Goal: Information Seeking & Learning: Learn about a topic

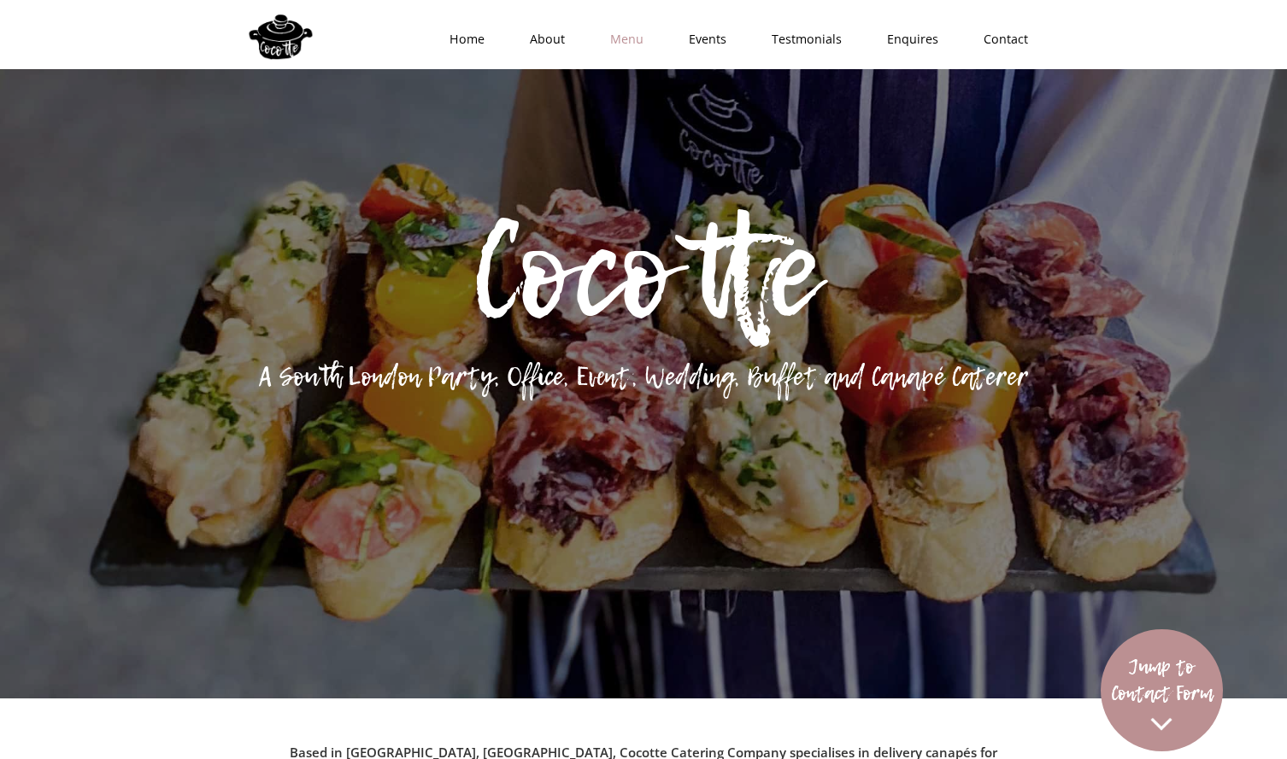
click at [623, 38] on link "Menu" at bounding box center [621, 39] width 79 height 51
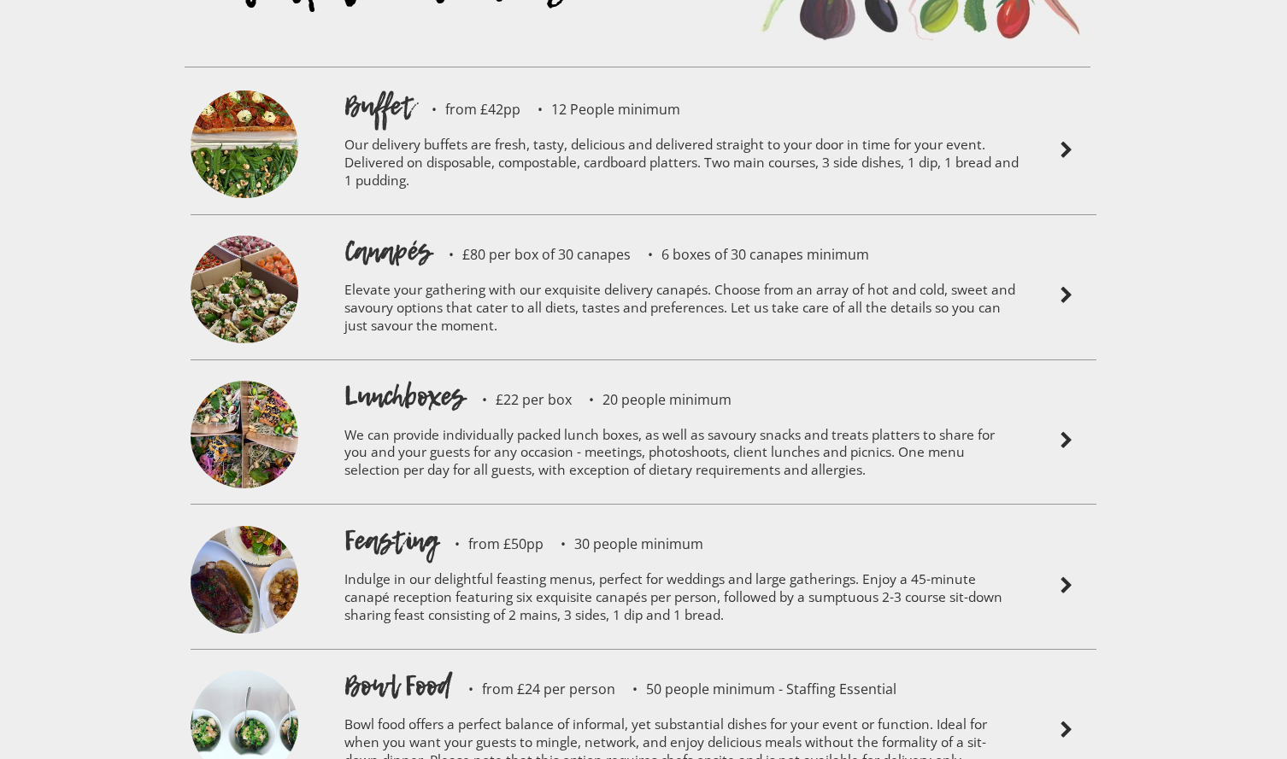
scroll to position [3929, 0]
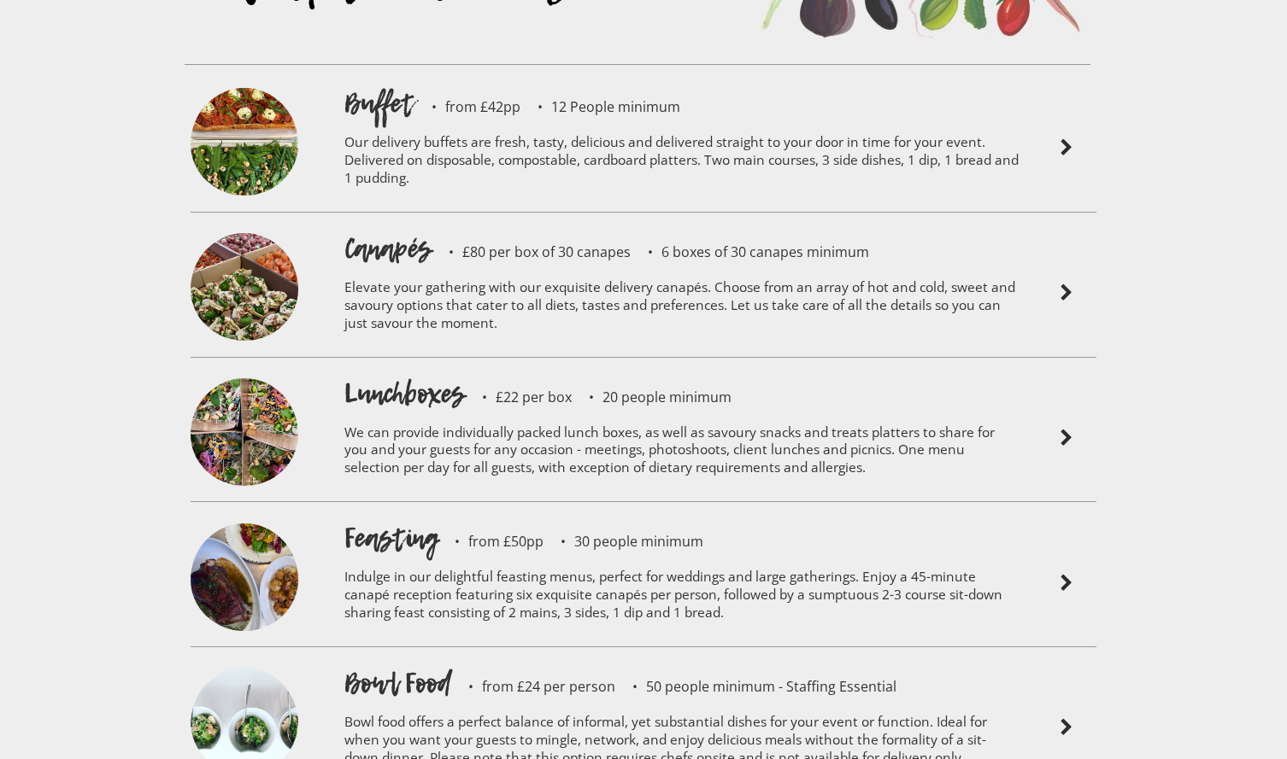
click at [1076, 537] on div at bounding box center [1066, 582] width 77 height 127
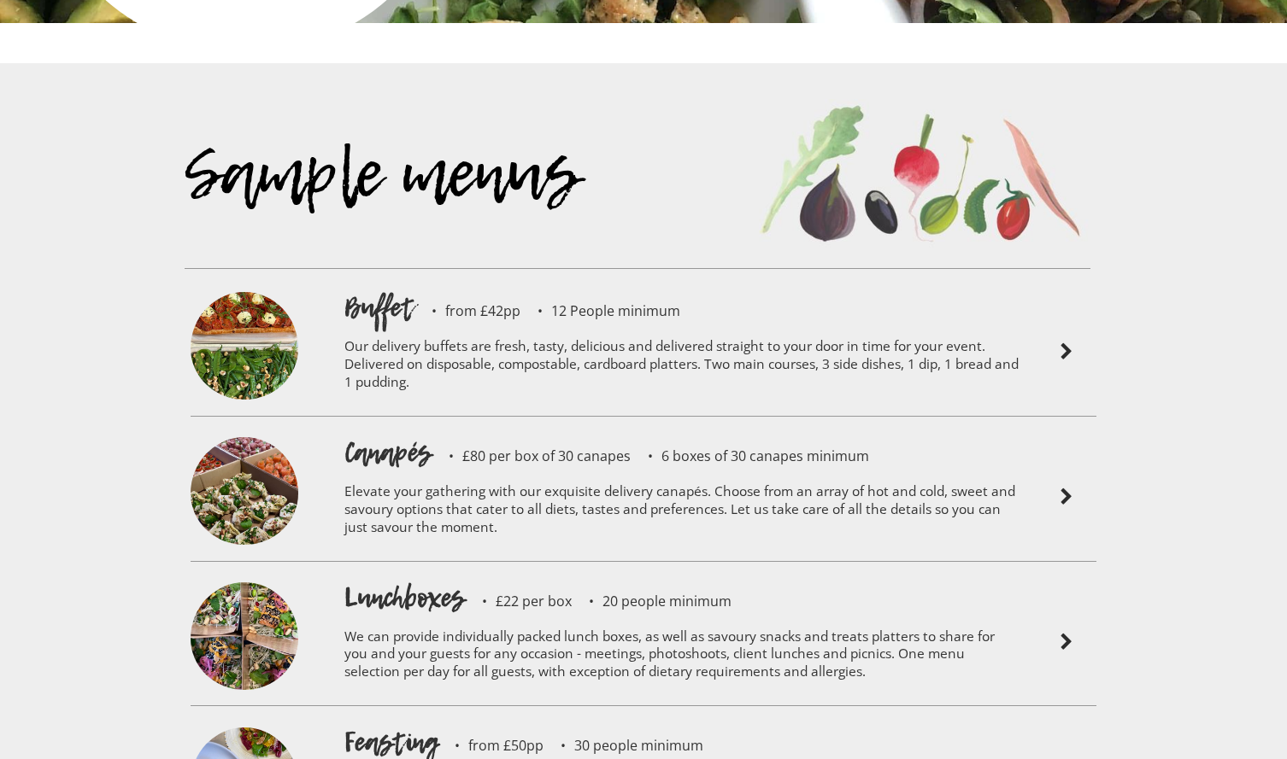
scroll to position [3718, 0]
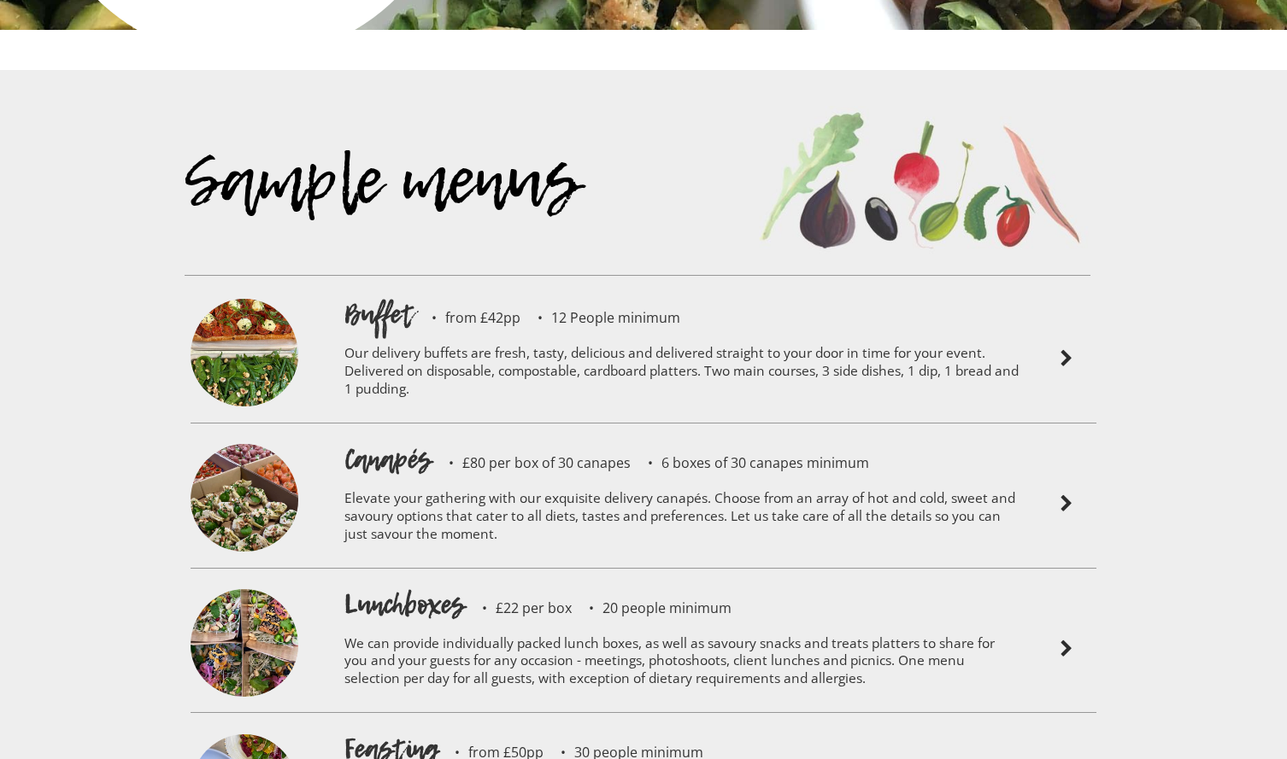
click at [436, 456] on p "£80 per box of 30 canapes" at bounding box center [530, 463] width 199 height 14
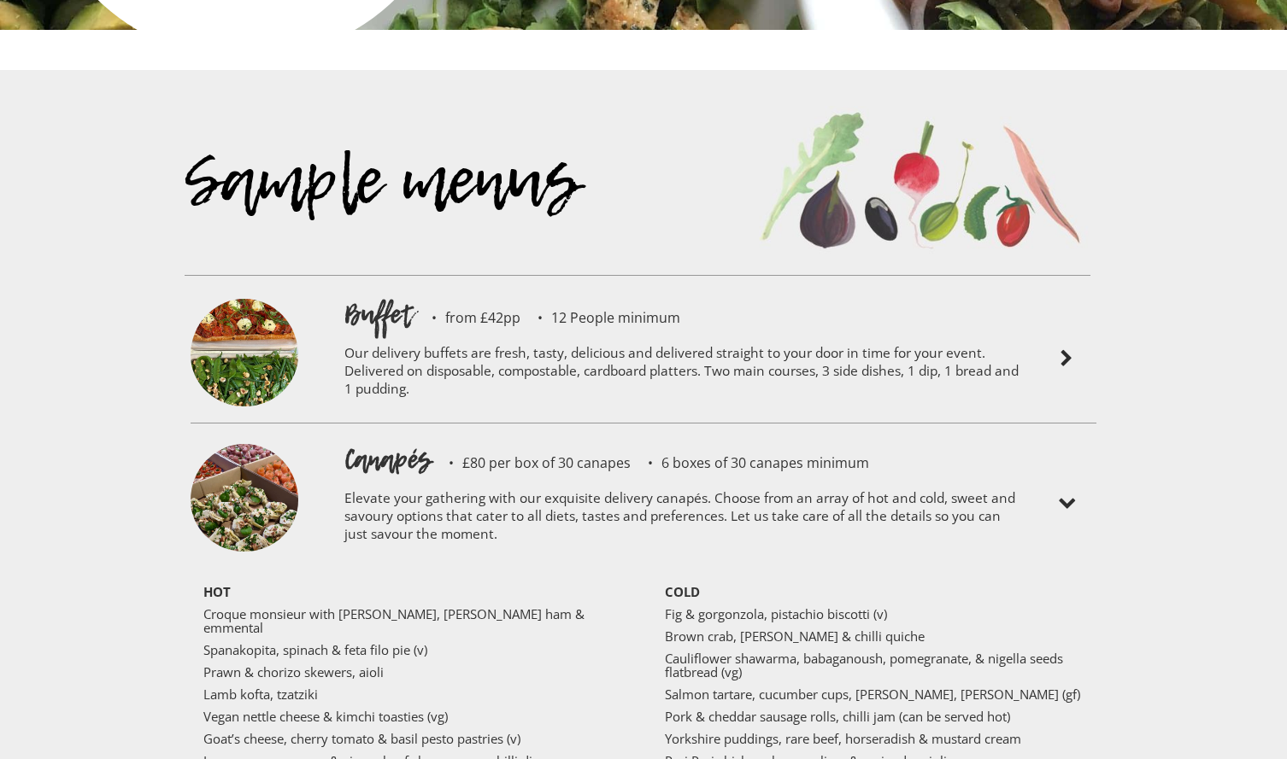
click at [436, 456] on p "£80 per box of 30 canapes" at bounding box center [530, 463] width 199 height 14
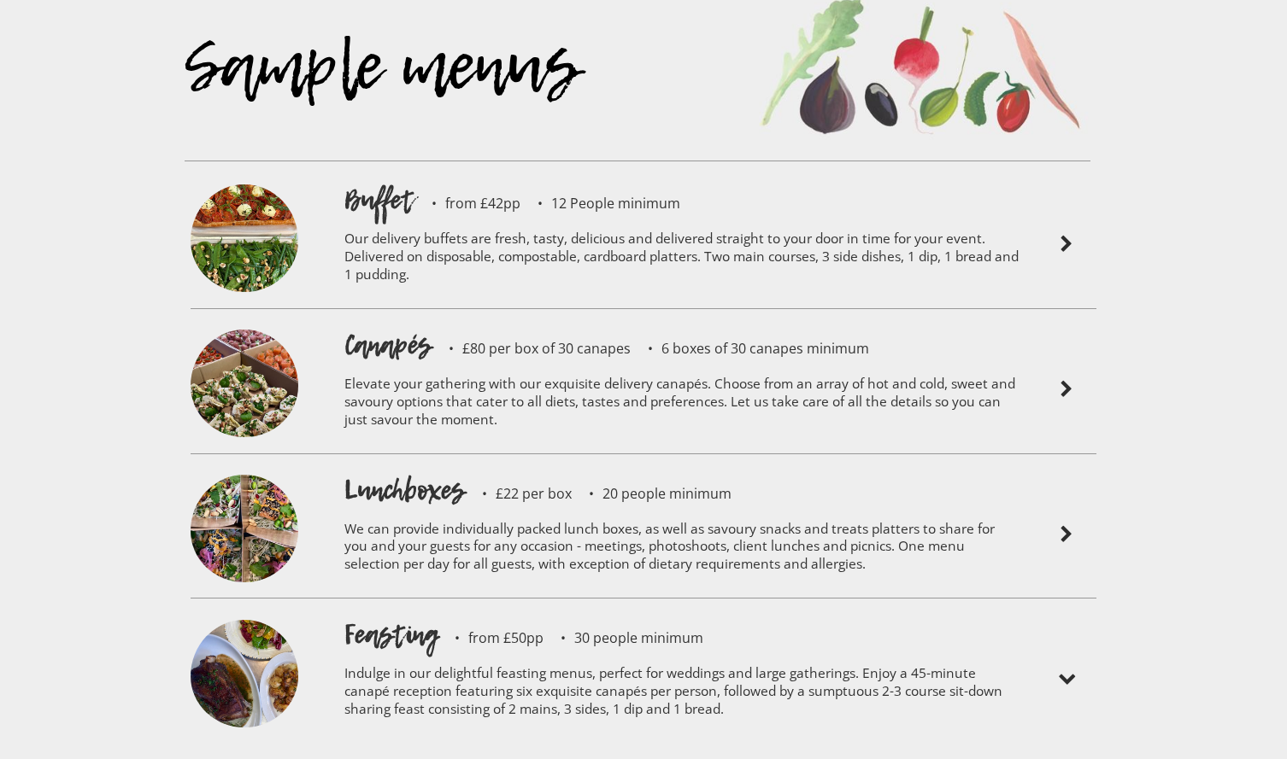
scroll to position [3836, 0]
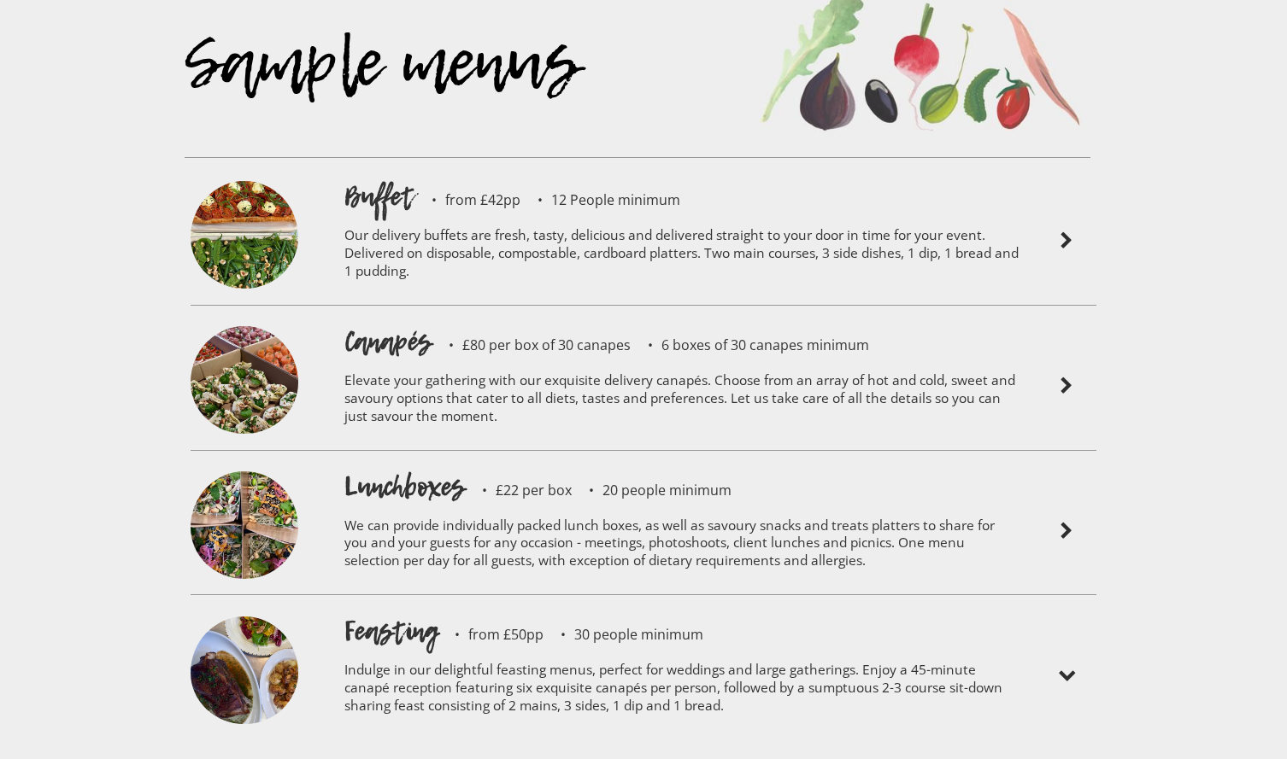
click at [736, 650] on p "Indulge in our delightful feasting menus, perfect for weddings and large gather…" at bounding box center [681, 690] width 675 height 81
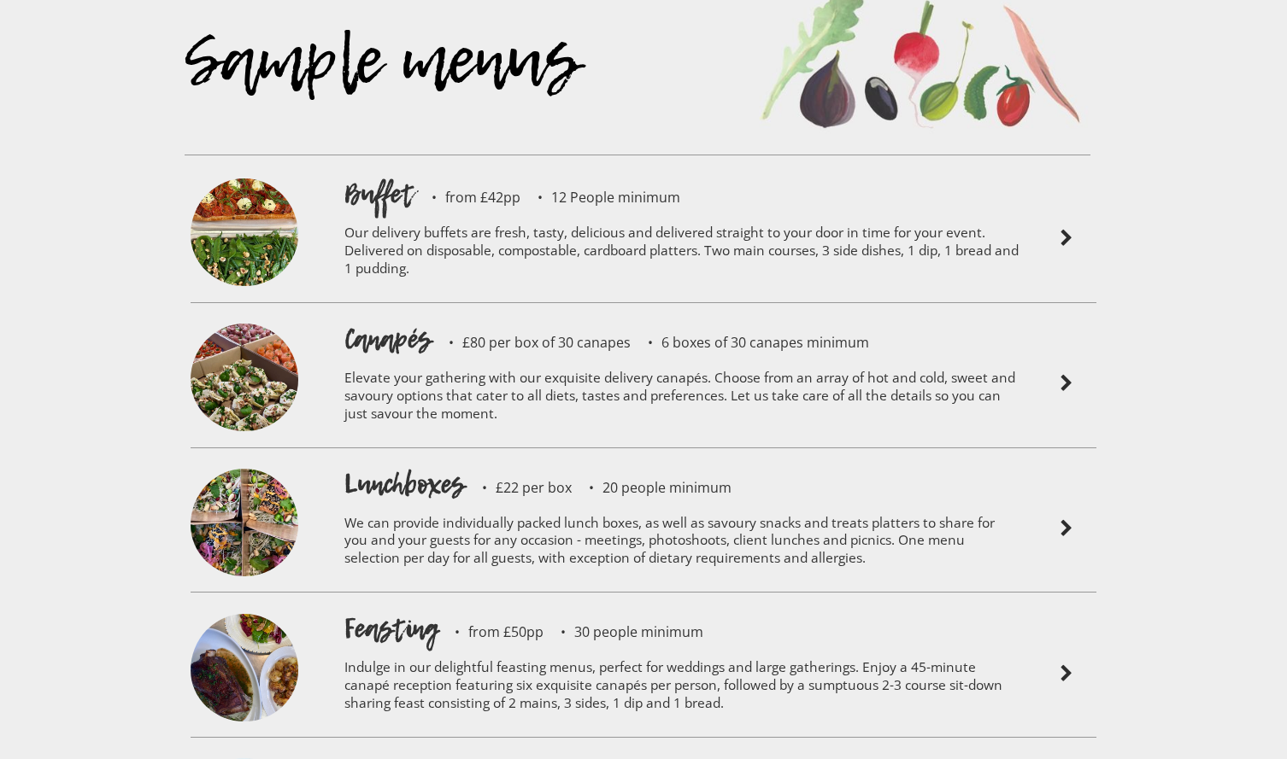
click at [743, 648] on p "Indulge in our delightful feasting menus, perfect for weddings and large gather…" at bounding box center [681, 688] width 675 height 81
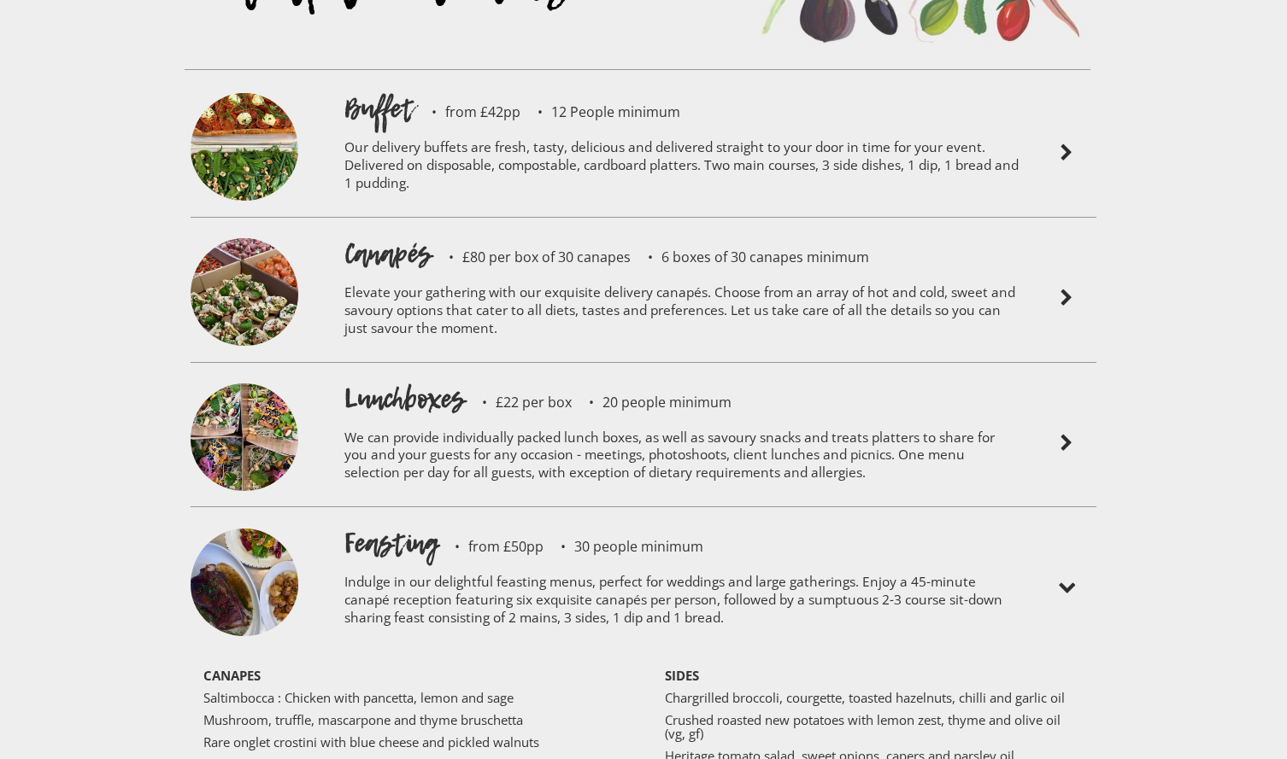
scroll to position [3926, 0]
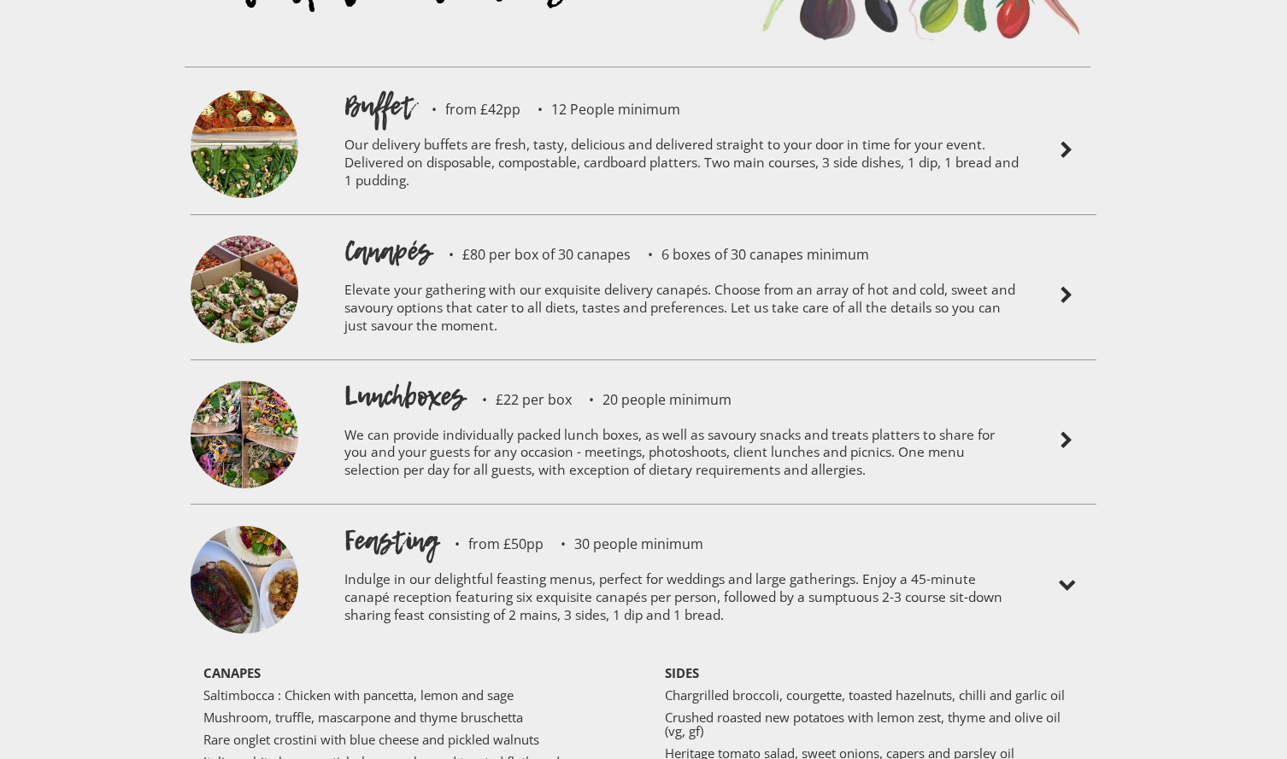
click at [632, 248] on p "6 boxes of 30 canapes minimum" at bounding box center [749, 255] width 238 height 14
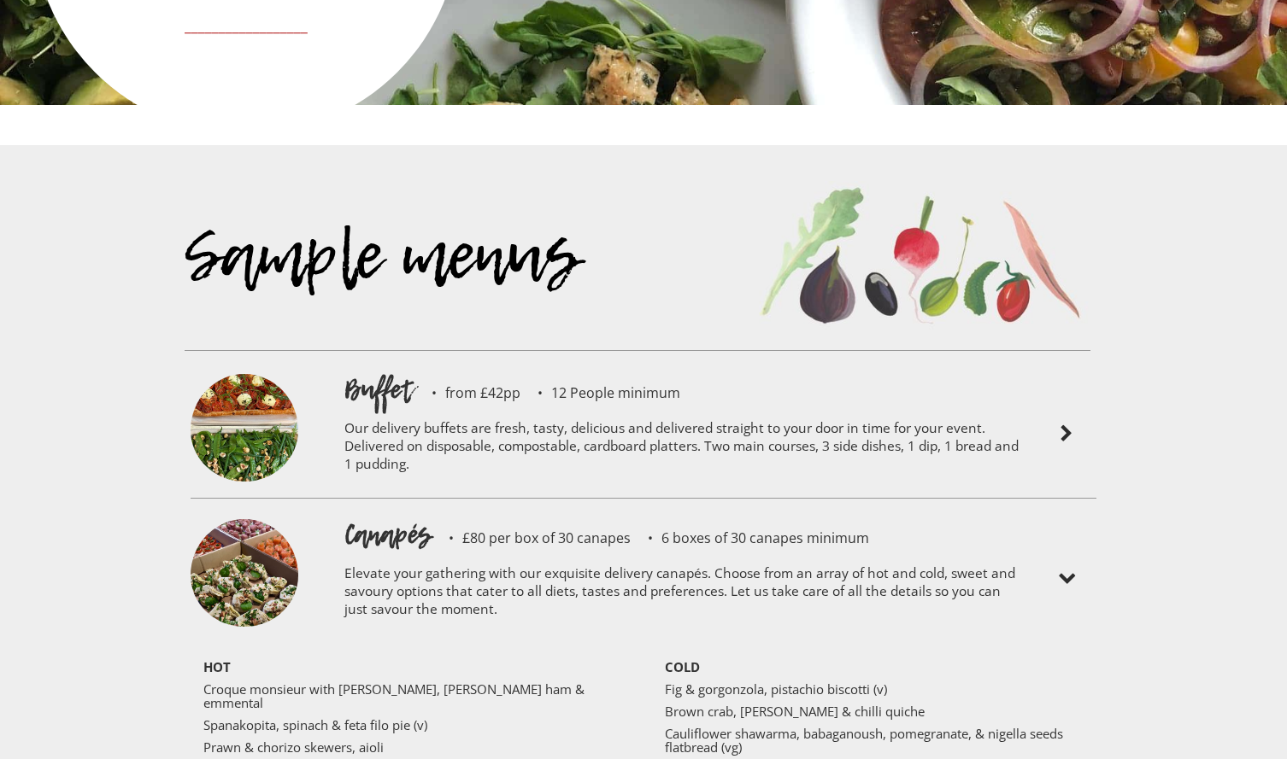
scroll to position [3635, 0]
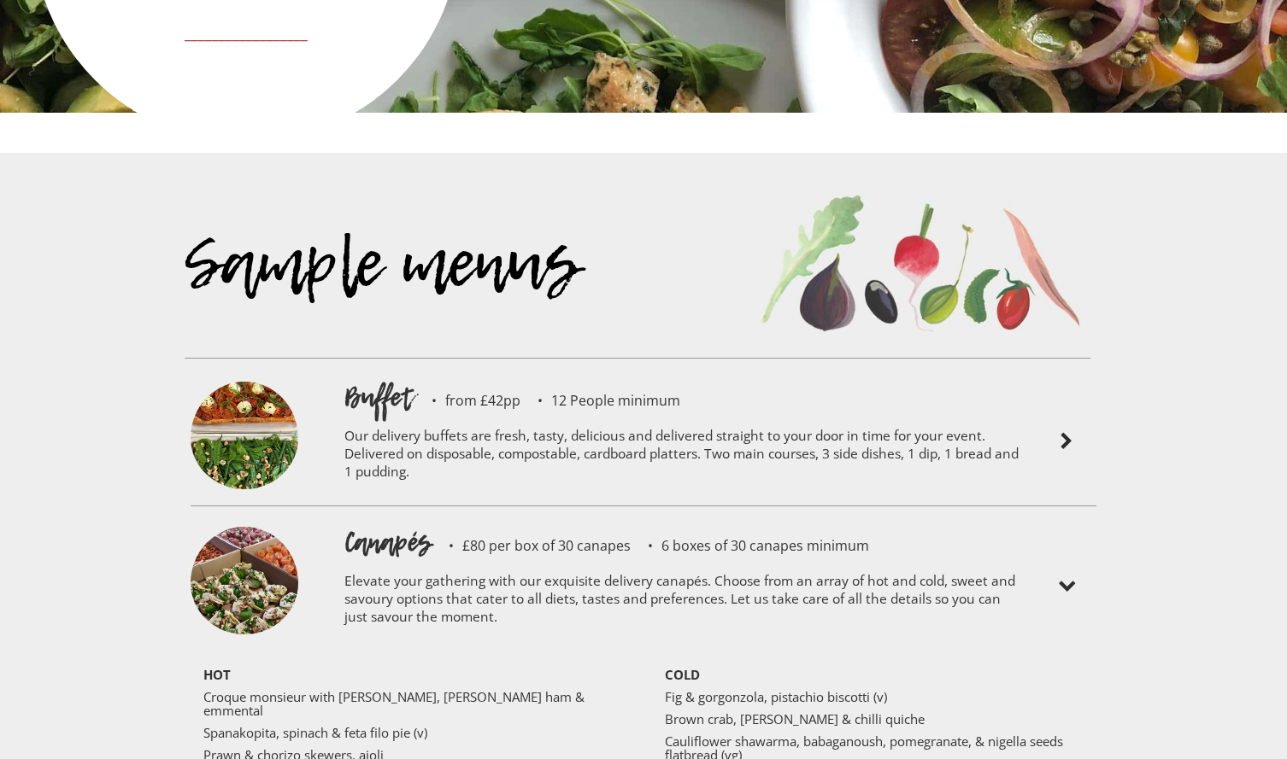
click at [1060, 431] on img at bounding box center [1066, 441] width 21 height 21
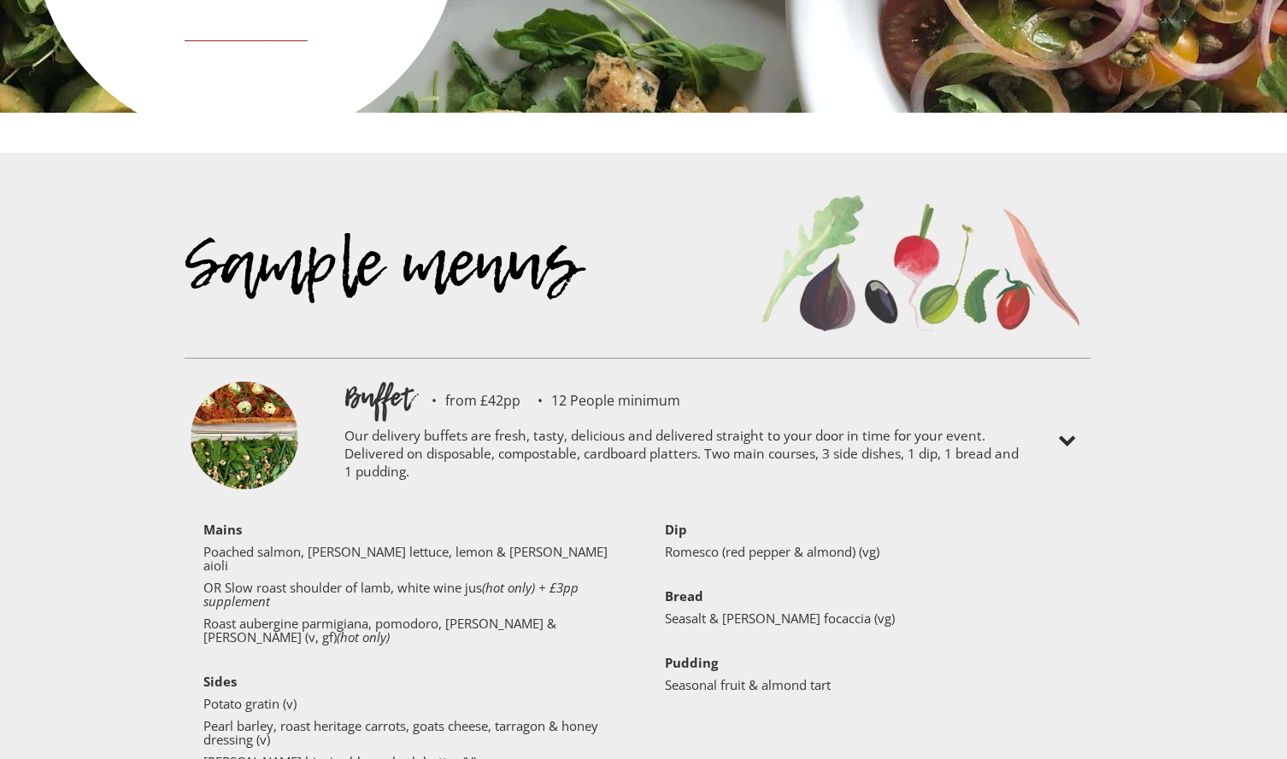
click at [1087, 378] on div at bounding box center [1066, 441] width 77 height 127
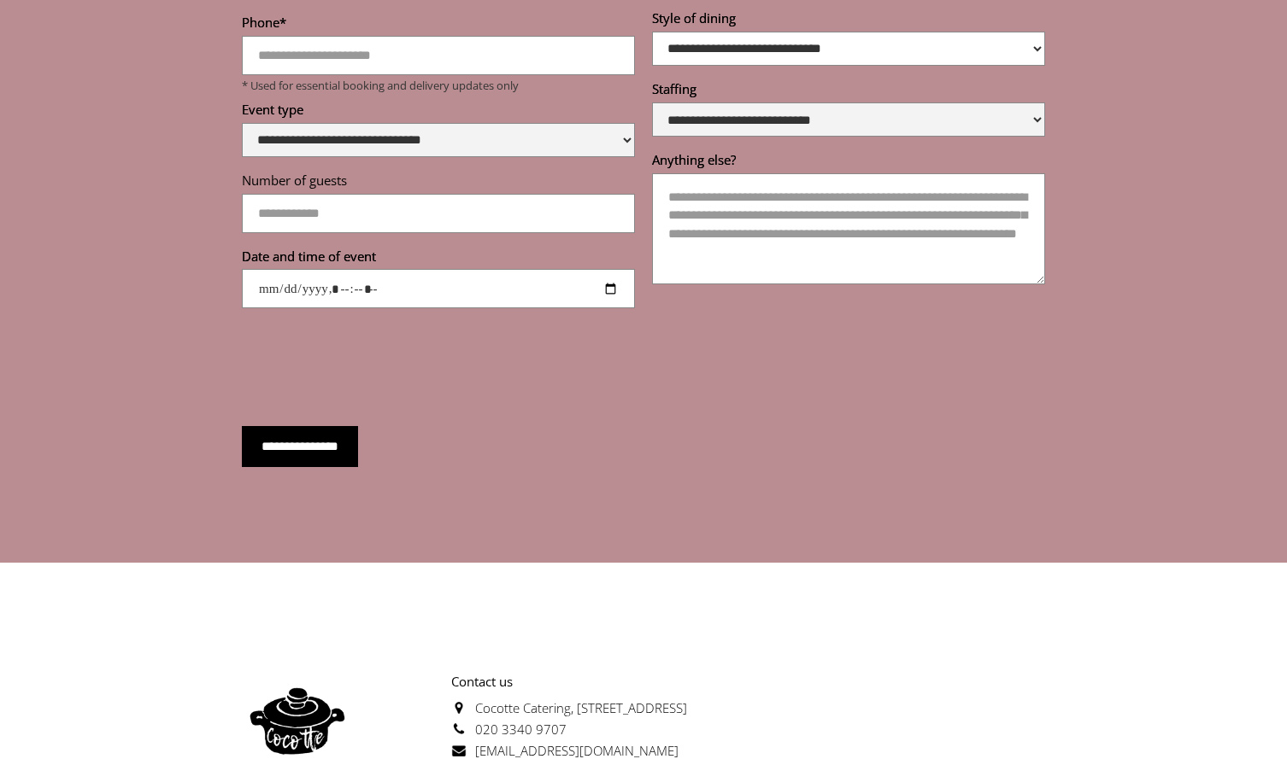
scroll to position [6846, 0]
